Goal: Transaction & Acquisition: Purchase product/service

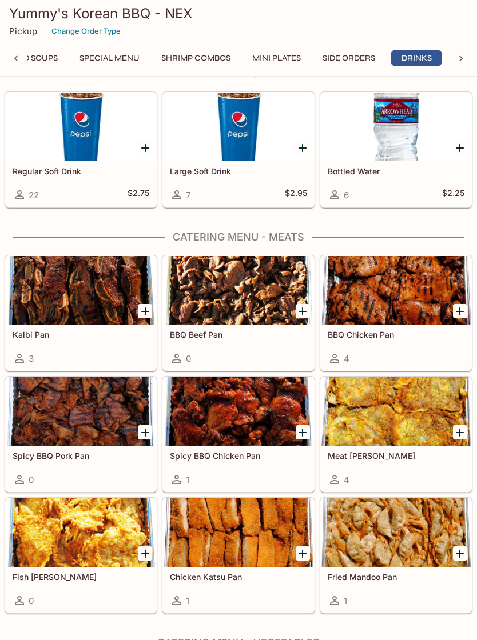
scroll to position [3089, 0]
click at [413, 295] on div at bounding box center [396, 290] width 150 height 69
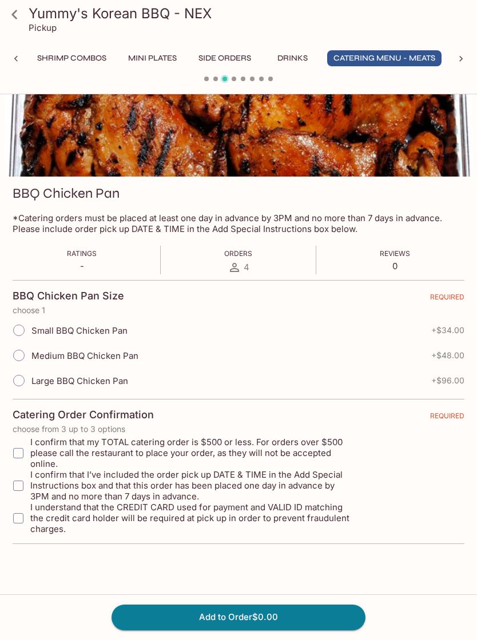
scroll to position [81, 0]
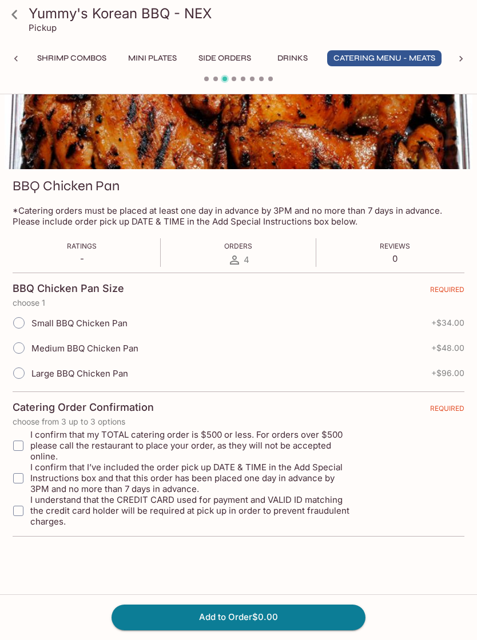
click at [107, 349] on span "Medium BBQ Chicken Pan" at bounding box center [84, 348] width 107 height 11
click at [31, 349] on input "Medium BBQ Chicken Pan" at bounding box center [19, 348] width 24 height 24
radio input "true"
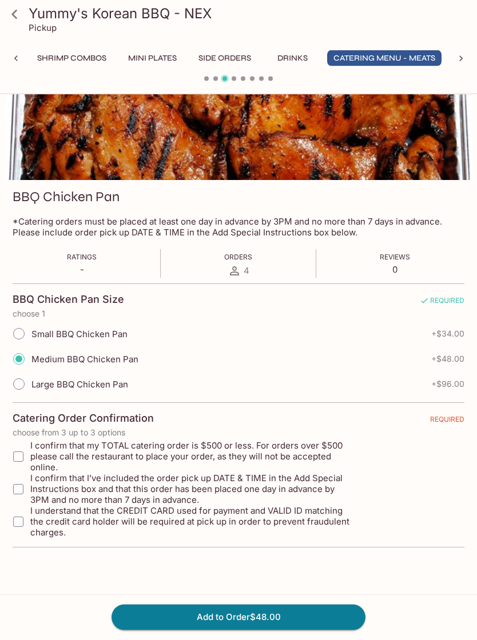
scroll to position [0, 0]
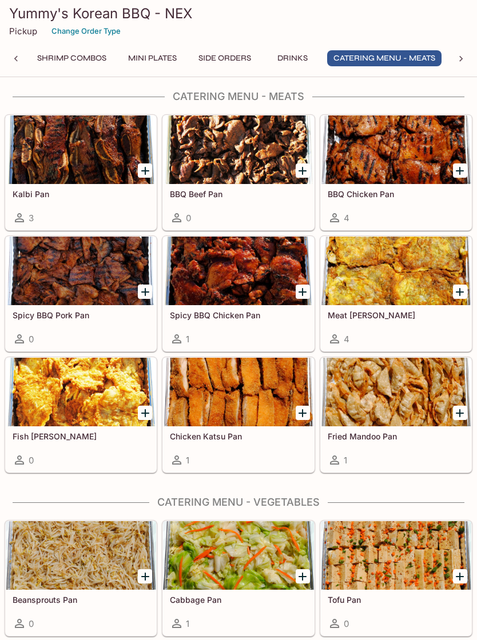
click at [337, 342] on icon at bounding box center [335, 339] width 14 height 14
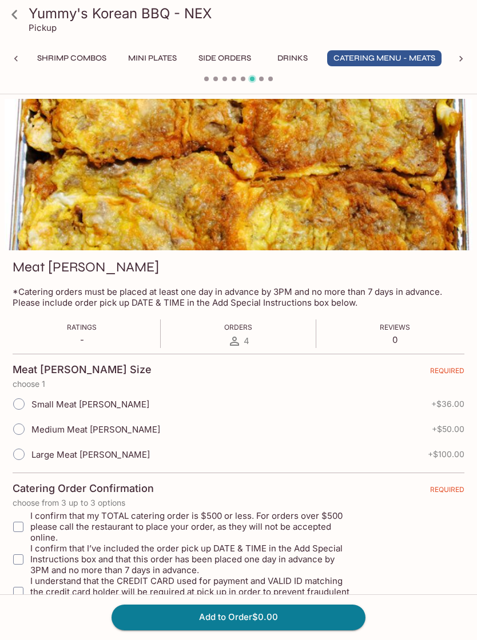
click at [248, 337] on span "4" at bounding box center [247, 341] width 6 height 11
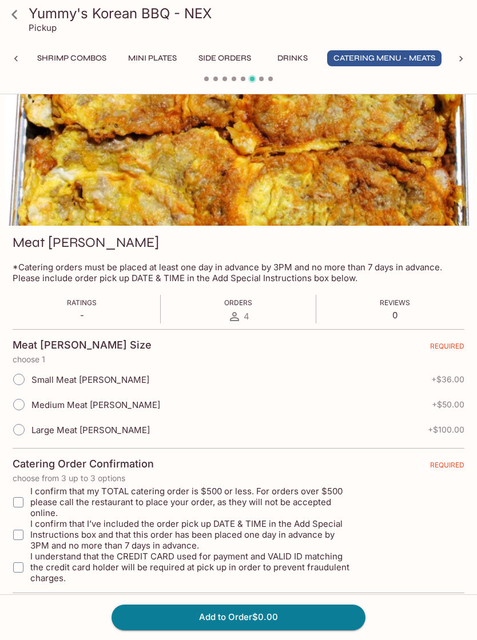
click at [461, 55] on icon at bounding box center [460, 58] width 11 height 11
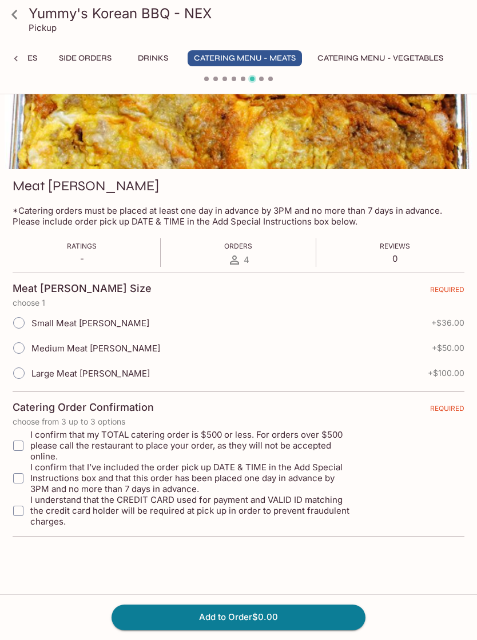
click at [21, 18] on icon at bounding box center [15, 15] width 20 height 20
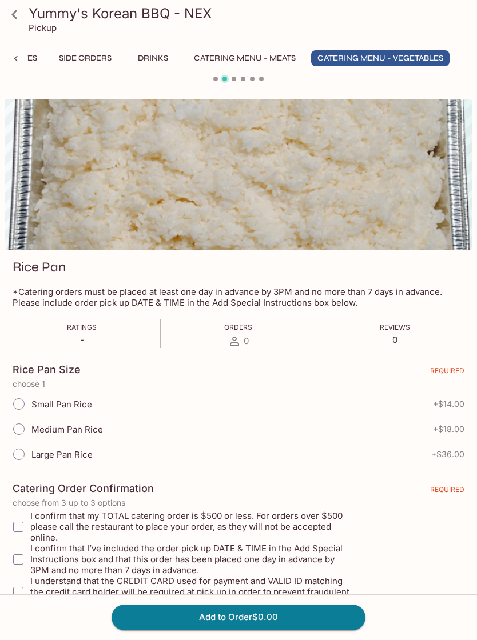
click at [17, 19] on icon at bounding box center [15, 15] width 20 height 20
